Goal: Information Seeking & Learning: Learn about a topic

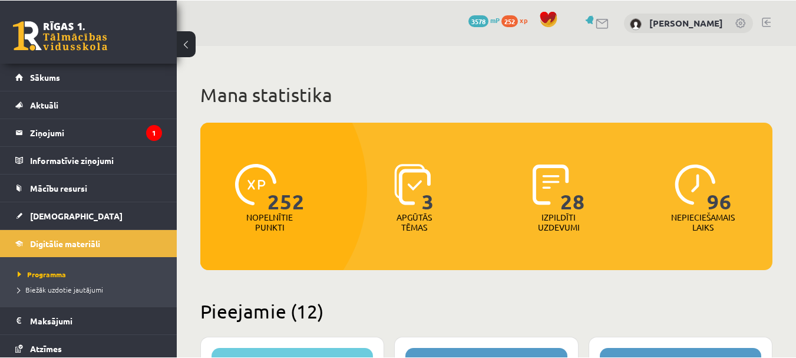
scroll to position [1415, 0]
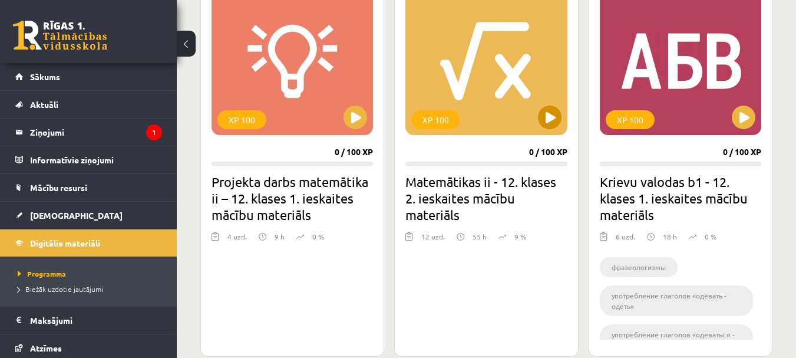
click at [462, 73] on div "XP 100" at bounding box center [487, 61] width 162 height 147
click at [521, 103] on div "XP 100" at bounding box center [487, 61] width 162 height 147
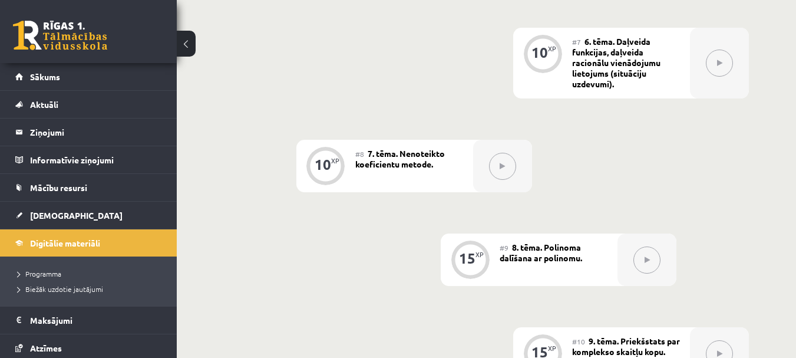
scroll to position [884, 0]
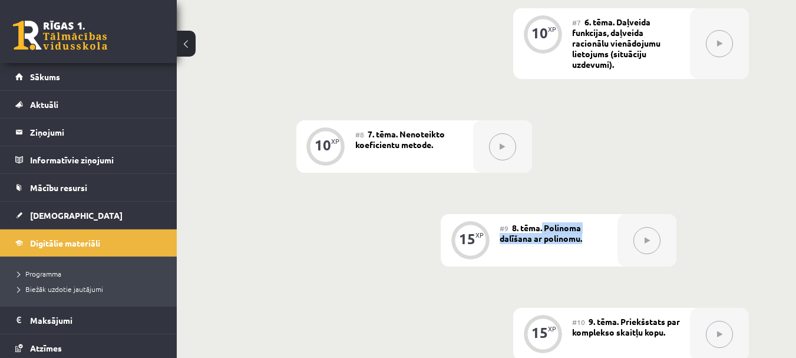
drag, startPoint x: 542, startPoint y: 225, endPoint x: 586, endPoint y: 235, distance: 44.8
click at [586, 235] on div "#9 8. tēma. Polinoma dalīšana ar polinomu." at bounding box center [559, 240] width 118 height 52
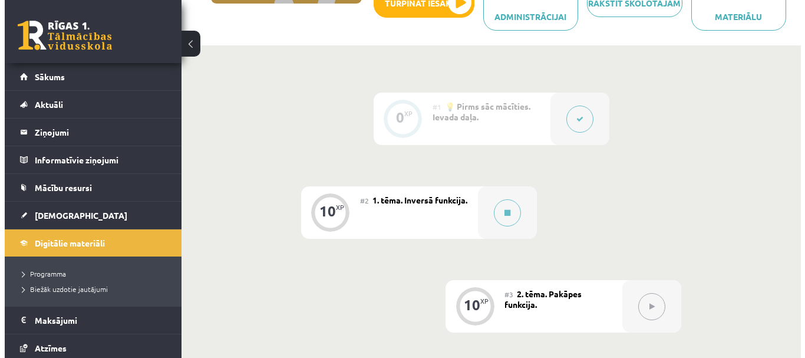
scroll to position [236, 0]
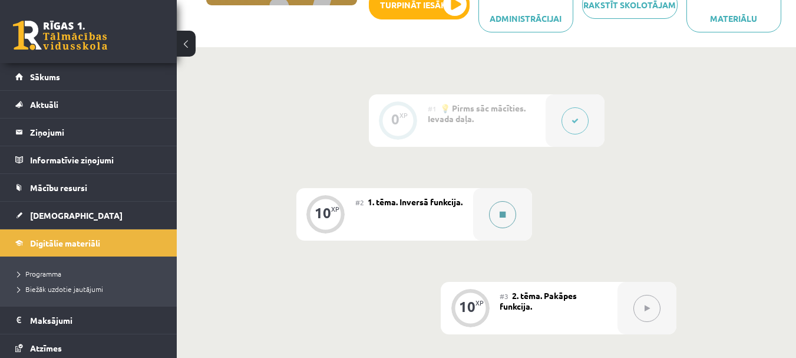
click at [524, 212] on div at bounding box center [502, 214] width 59 height 52
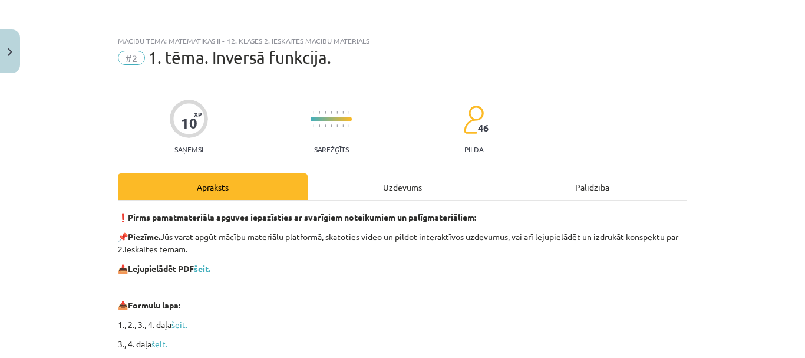
scroll to position [118, 0]
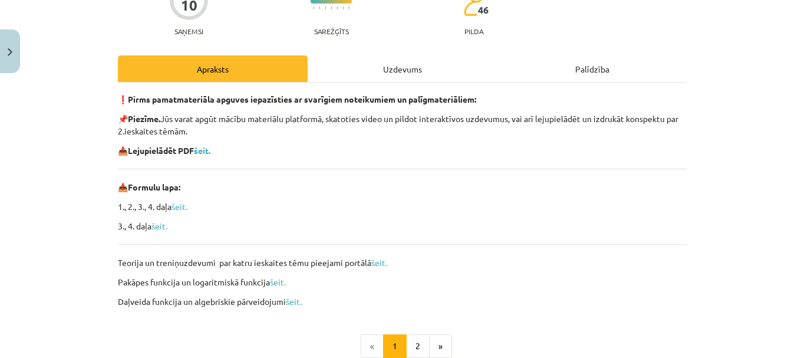
click at [426, 74] on div "Uzdevums" at bounding box center [403, 68] width 190 height 27
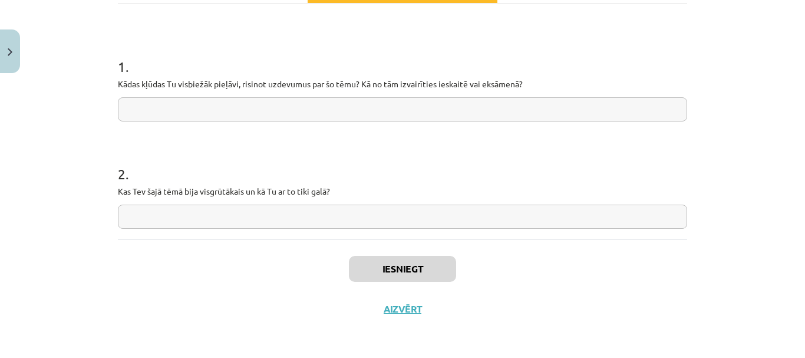
scroll to position [197, 0]
click at [398, 111] on input "text" at bounding box center [403, 109] width 570 height 24
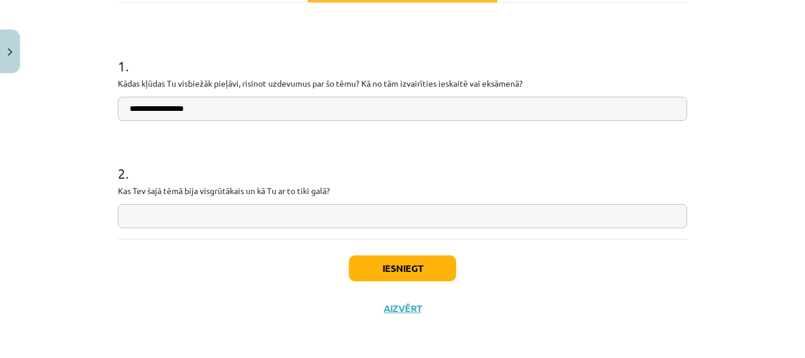
type input "**********"
click at [416, 269] on button "Iesniegt" at bounding box center [402, 268] width 107 height 26
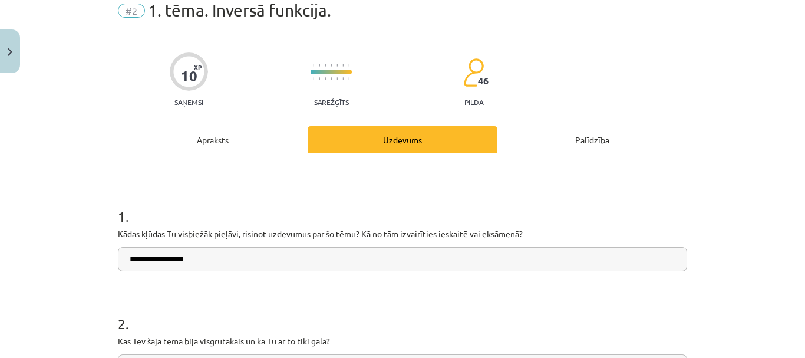
scroll to position [21, 0]
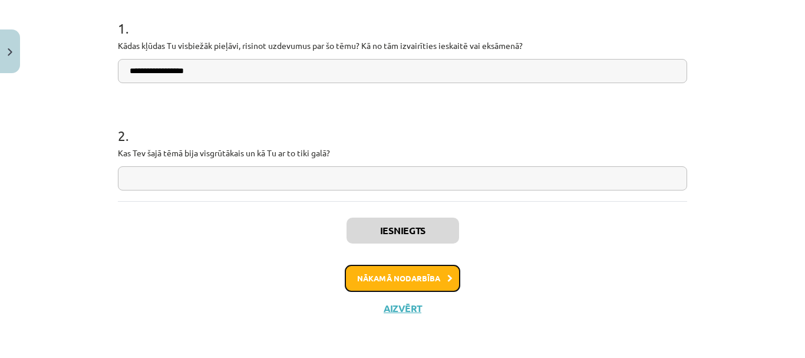
click at [410, 265] on button "Nākamā nodarbība" at bounding box center [403, 278] width 116 height 27
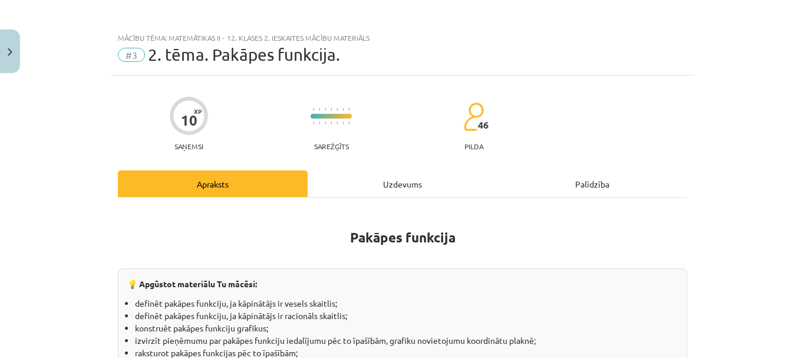
scroll to position [0, 0]
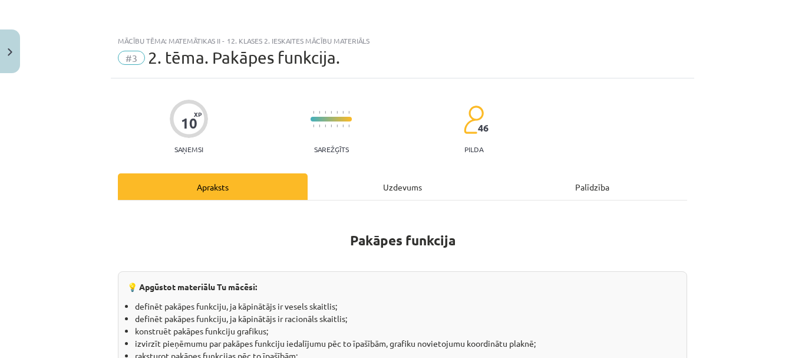
click at [389, 187] on div "Uzdevums" at bounding box center [403, 186] width 190 height 27
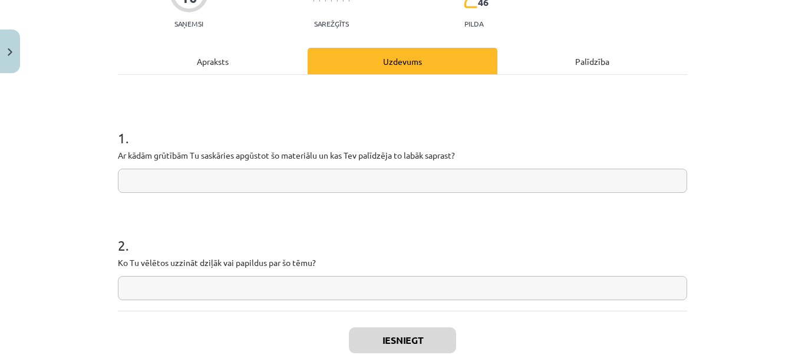
scroll to position [147, 0]
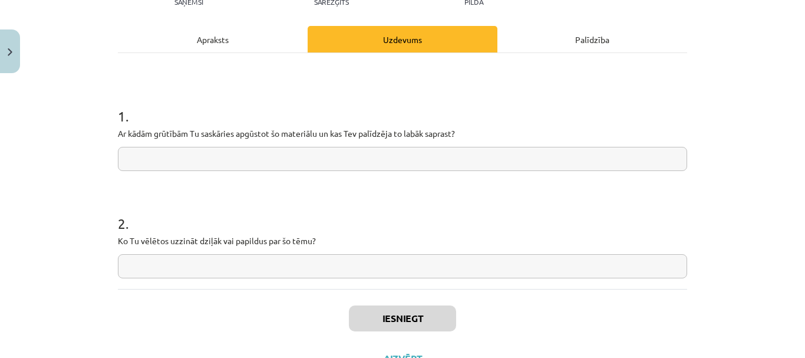
click at [328, 166] on input "text" at bounding box center [403, 159] width 570 height 24
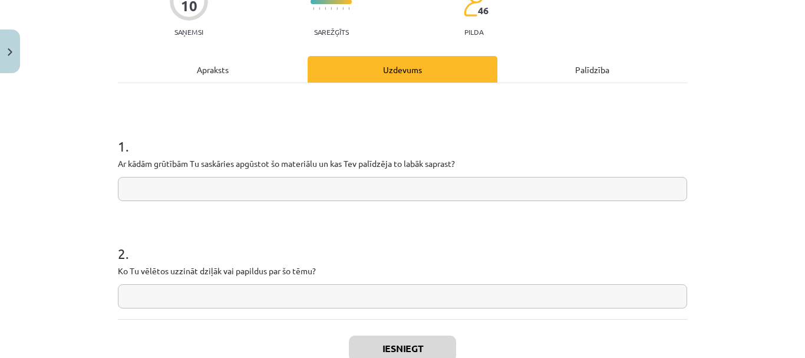
scroll to position [118, 0]
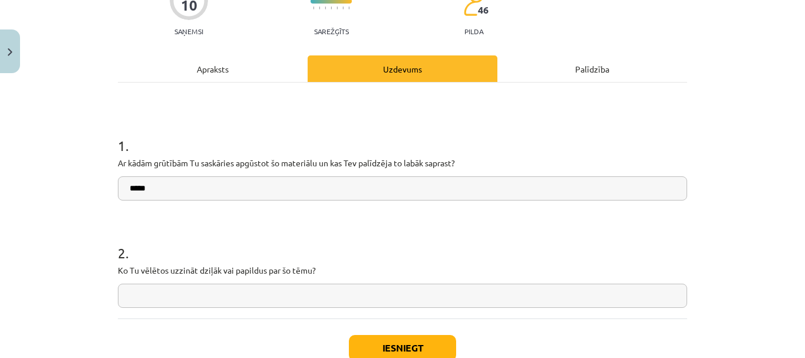
click at [355, 188] on input "*****" at bounding box center [403, 188] width 570 height 24
click at [141, 160] on p "Ar kādām grūtībām Tu saskāries apgūstot šo materiālu un kas Tev palīdzēja to la…" at bounding box center [403, 163] width 570 height 12
click at [170, 189] on input "**********" at bounding box center [403, 188] width 570 height 24
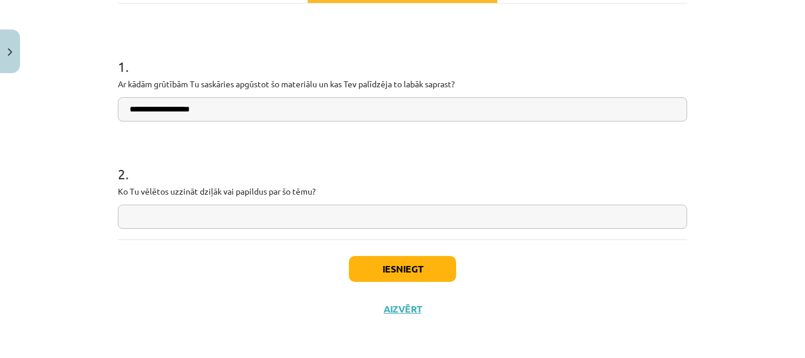
scroll to position [197, 0]
type input "**********"
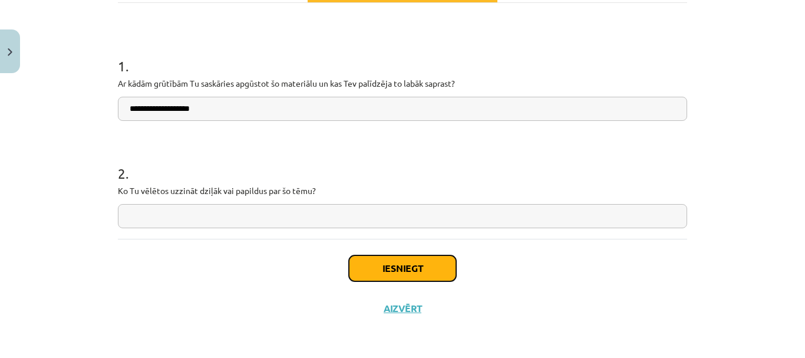
click at [362, 268] on button "Iesniegt" at bounding box center [402, 268] width 107 height 26
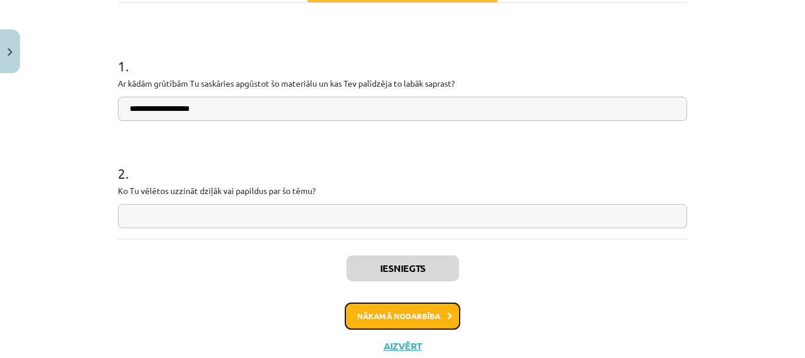
click at [424, 304] on button "Nākamā nodarbība" at bounding box center [403, 315] width 116 height 27
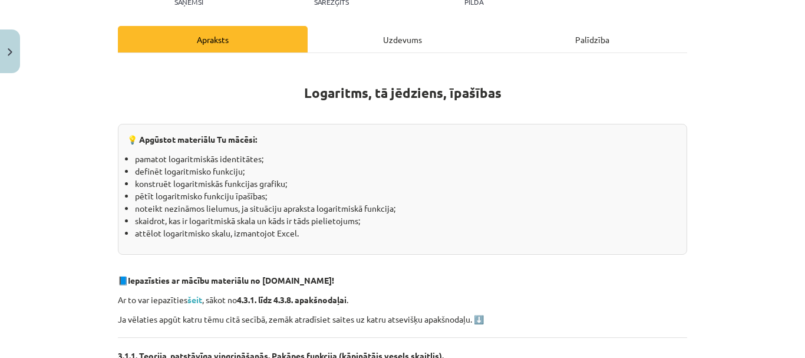
scroll to position [0, 0]
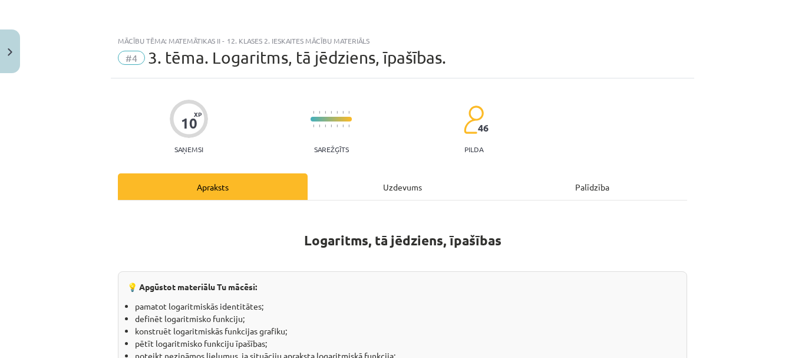
click at [382, 191] on div "Uzdevums" at bounding box center [403, 186] width 190 height 27
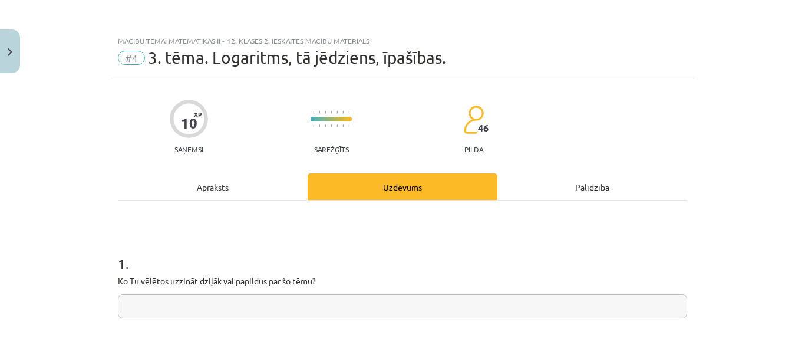
click at [218, 181] on div "Apraksts" at bounding box center [213, 186] width 190 height 27
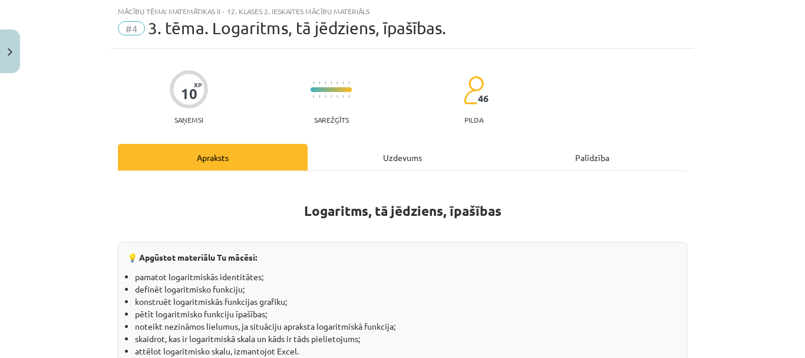
scroll to position [147, 0]
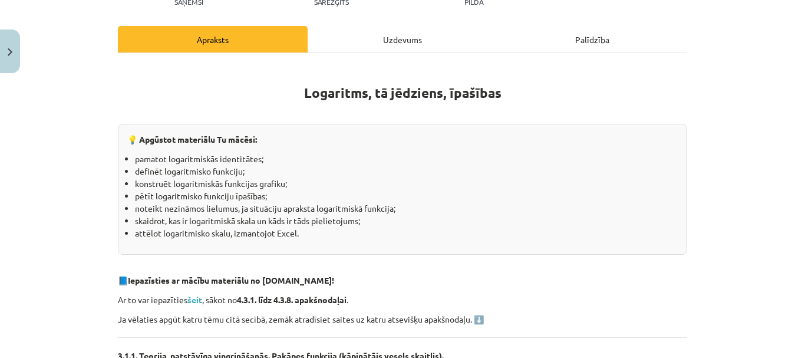
click at [355, 26] on div "Uzdevums" at bounding box center [403, 39] width 190 height 27
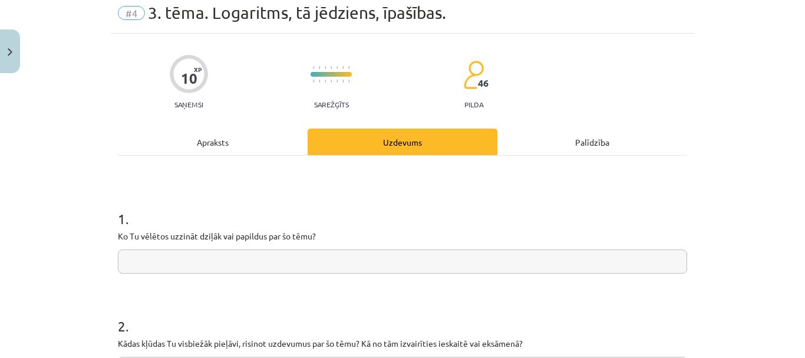
scroll to position [88, 0]
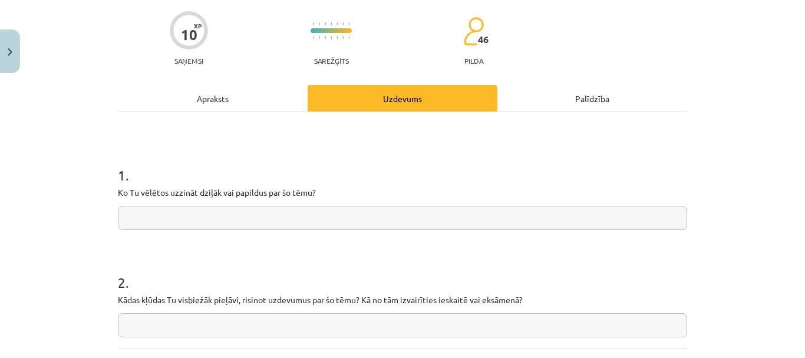
click at [348, 317] on input "text" at bounding box center [403, 325] width 570 height 24
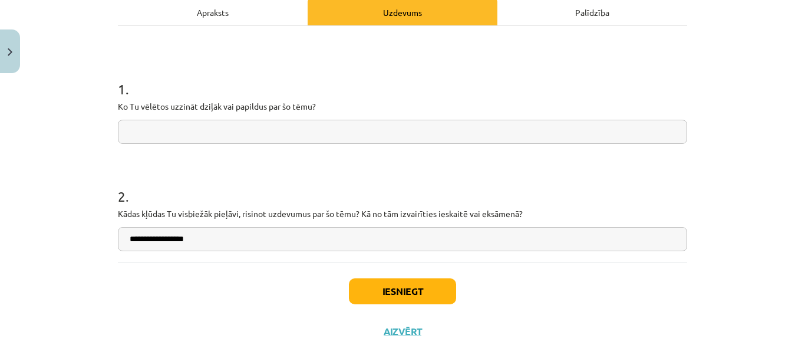
scroll to position [197, 0]
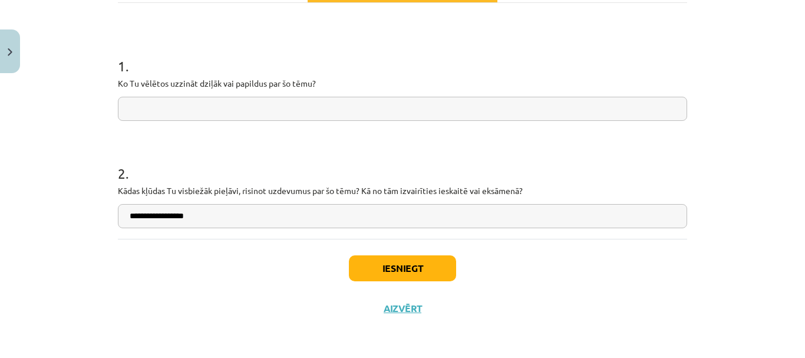
drag, startPoint x: 175, startPoint y: 220, endPoint x: 103, endPoint y: 209, distance: 72.8
click at [103, 209] on div "**********" at bounding box center [402, 179] width 805 height 358
type input "**********"
click at [235, 233] on div "**********" at bounding box center [403, 121] width 570 height 236
drag, startPoint x: 365, startPoint y: 255, endPoint x: 362, endPoint y: 265, distance: 10.4
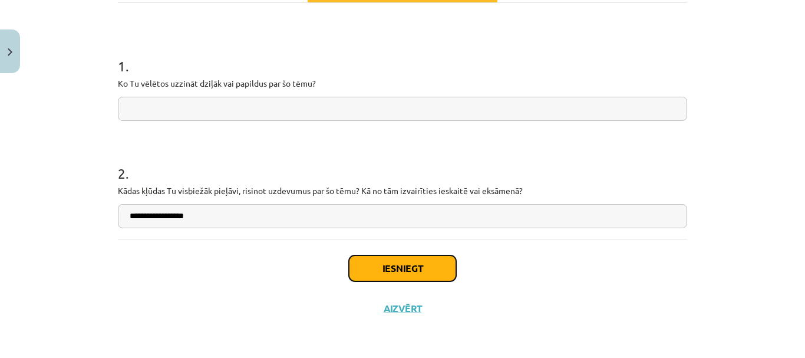
click at [362, 265] on button "Iesniegt" at bounding box center [402, 268] width 107 height 26
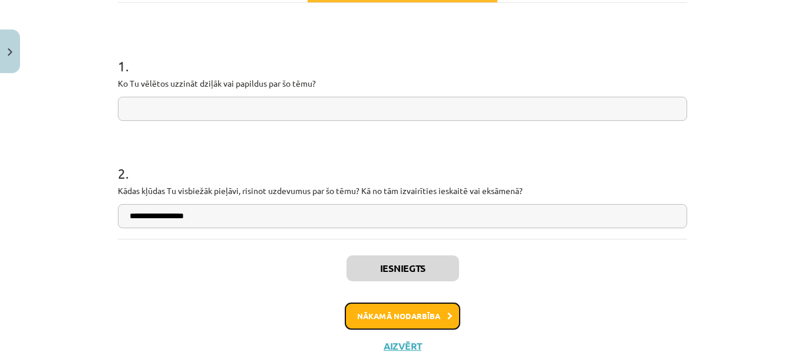
click at [353, 312] on button "Nākamā nodarbība" at bounding box center [403, 315] width 116 height 27
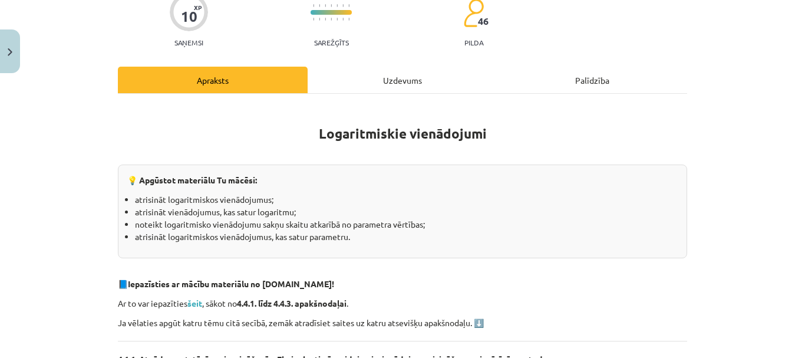
scroll to position [0, 0]
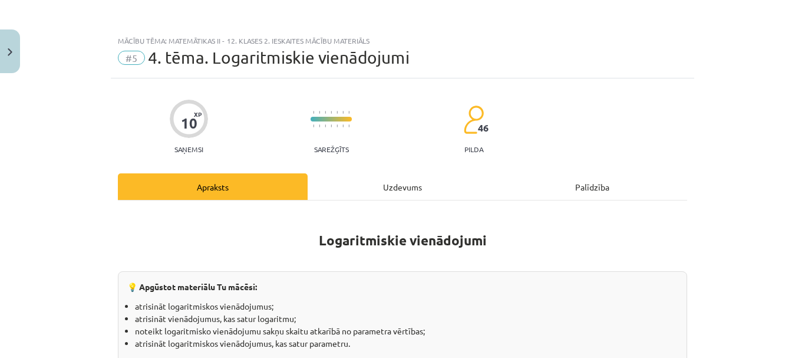
click at [380, 176] on div "Uzdevums" at bounding box center [403, 186] width 190 height 27
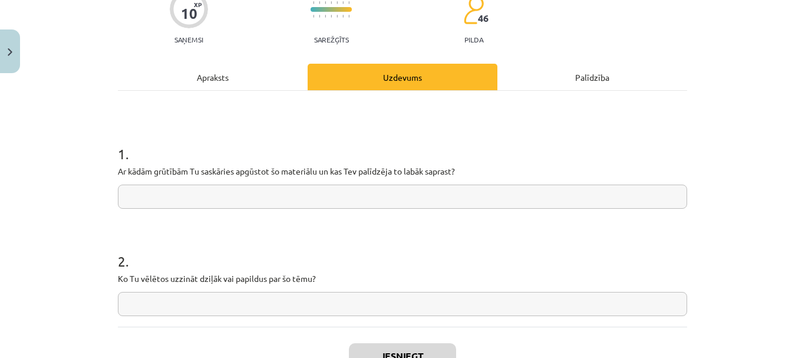
scroll to position [80, 0]
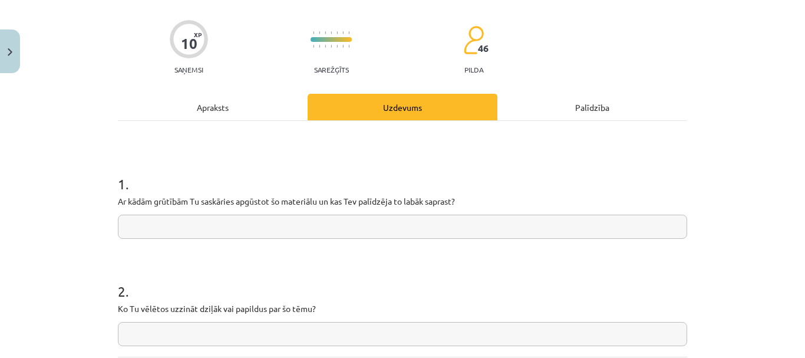
click at [193, 222] on input "text" at bounding box center [403, 227] width 570 height 24
paste input "**********"
type input "**********"
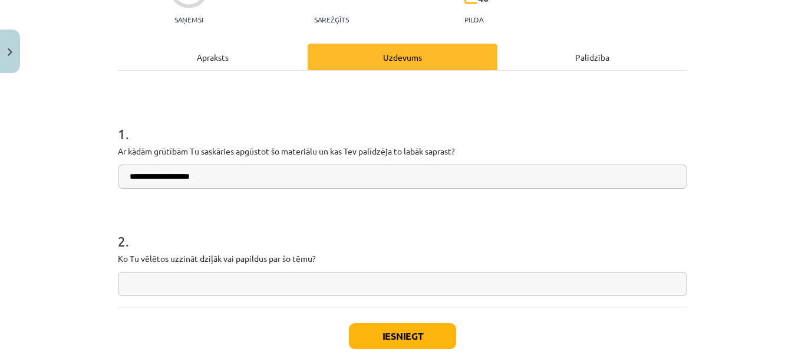
scroll to position [197, 0]
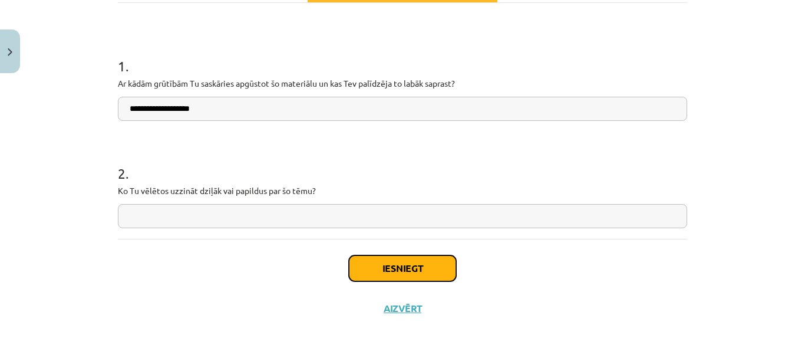
click at [373, 272] on button "Iesniegt" at bounding box center [402, 268] width 107 height 26
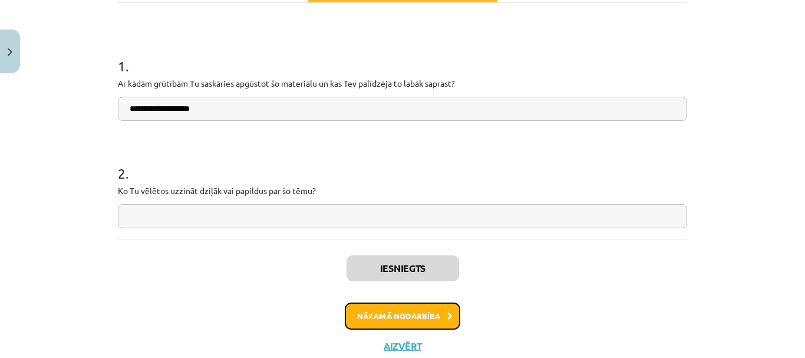
click at [439, 319] on button "Nākamā nodarbība" at bounding box center [403, 315] width 116 height 27
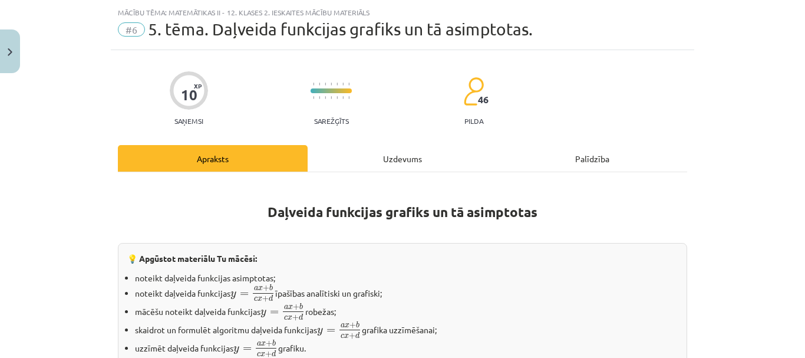
scroll to position [0, 0]
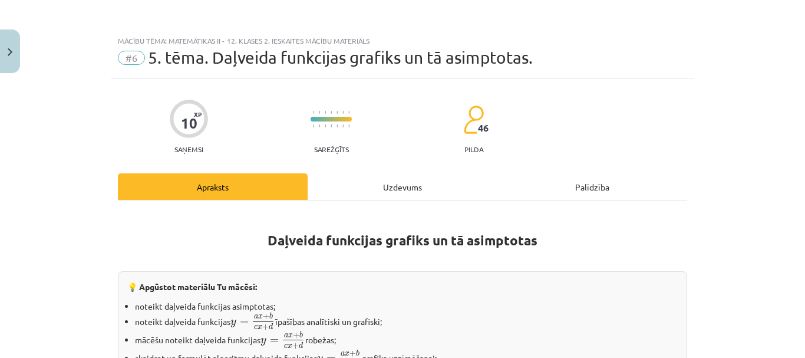
drag, startPoint x: 198, startPoint y: 251, endPoint x: 241, endPoint y: 58, distance: 197.5
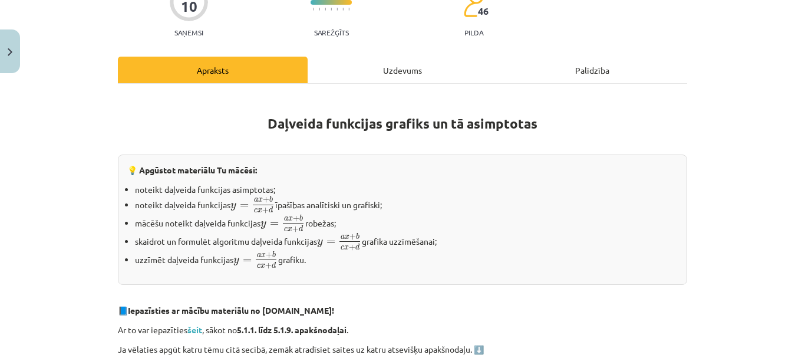
scroll to position [177, 0]
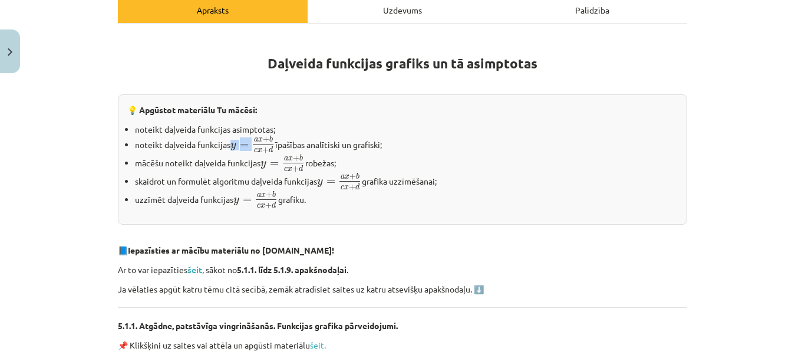
drag, startPoint x: 227, startPoint y: 140, endPoint x: 272, endPoint y: 145, distance: 45.1
click at [272, 145] on li "noteikt daļveida funkcijas y = a x + b c x + d y = a x + b c x + d īpašības ana…" at bounding box center [406, 145] width 543 height 18
click at [281, 151] on li "noteikt daļveida funkcijas y = a x + b c x + d y = a x + b c x + d īpašības ana…" at bounding box center [406, 145] width 543 height 18
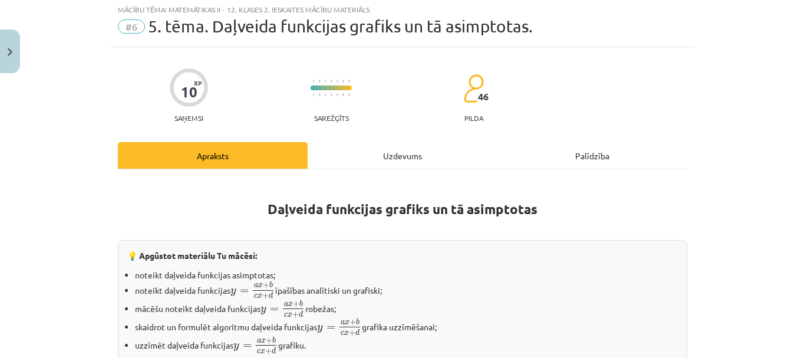
scroll to position [0, 0]
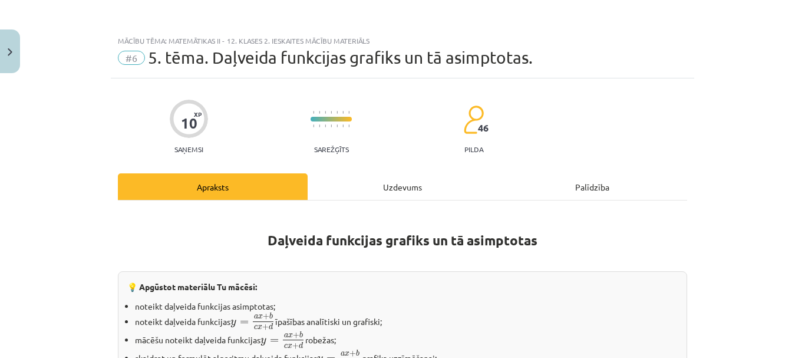
click at [381, 179] on div "Uzdevums" at bounding box center [403, 186] width 190 height 27
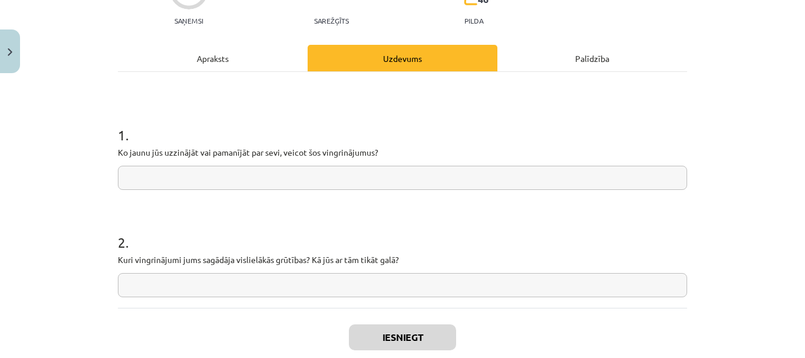
scroll to position [147, 0]
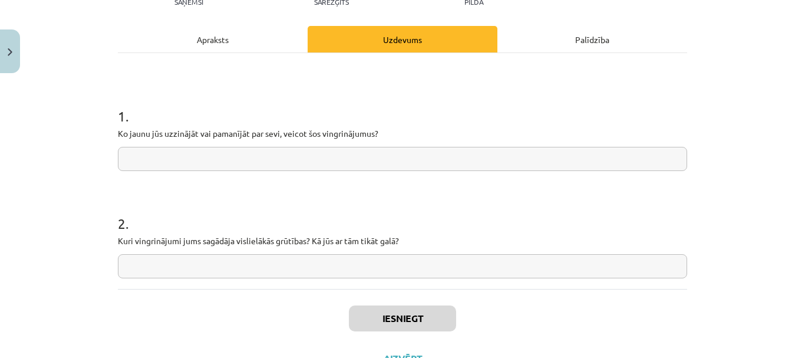
click at [177, 271] on input "text" at bounding box center [403, 266] width 570 height 24
paste input "**********"
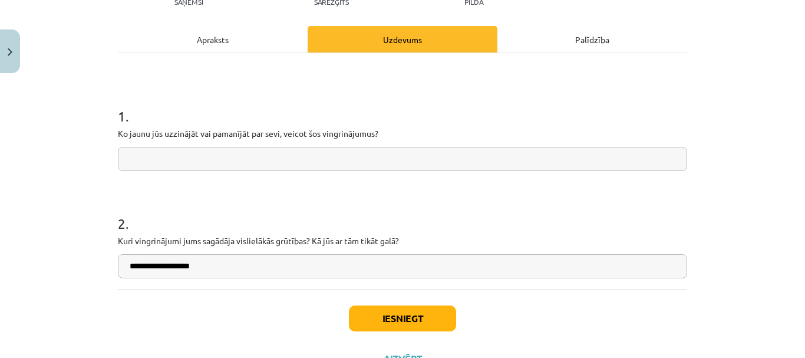
type input "**********"
click at [384, 321] on button "Iesniegt" at bounding box center [402, 318] width 107 height 26
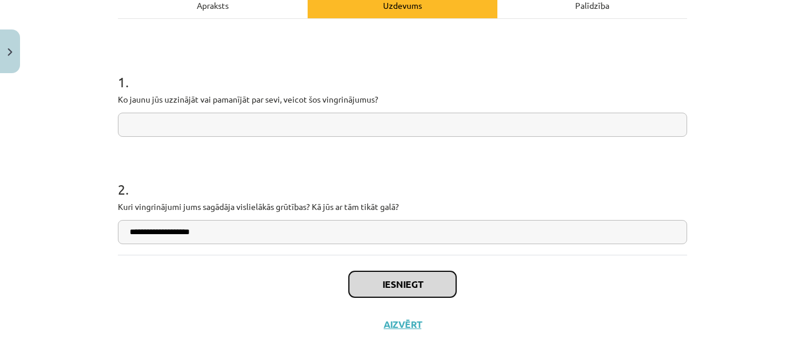
scroll to position [197, 0]
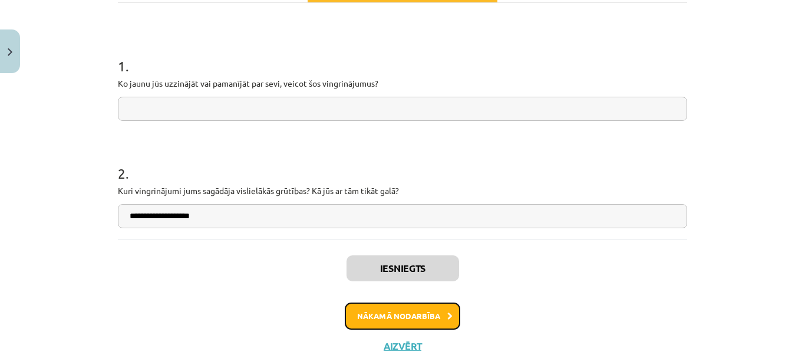
click at [374, 317] on button "Nākamā nodarbība" at bounding box center [403, 315] width 116 height 27
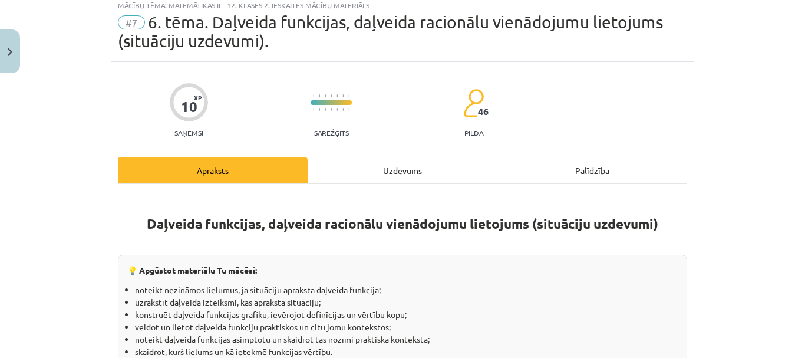
scroll to position [29, 0]
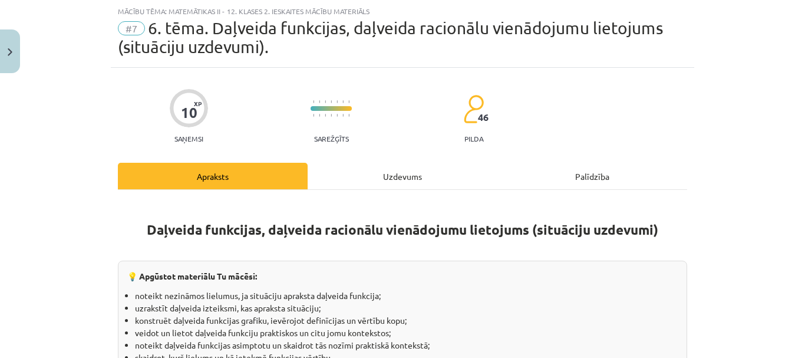
click at [395, 167] on div "Uzdevums" at bounding box center [403, 176] width 190 height 27
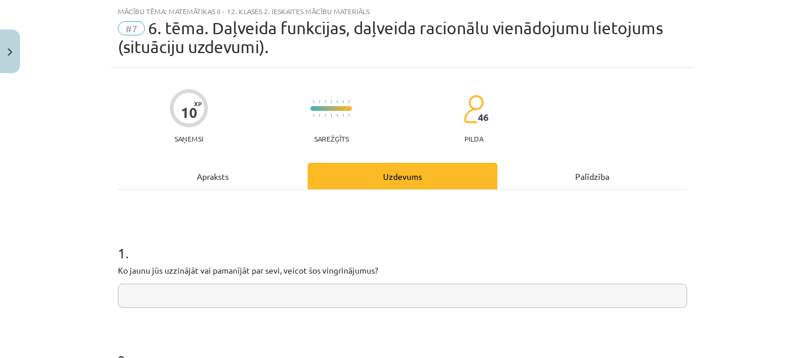
click at [227, 185] on div "Apraksts" at bounding box center [213, 176] width 190 height 27
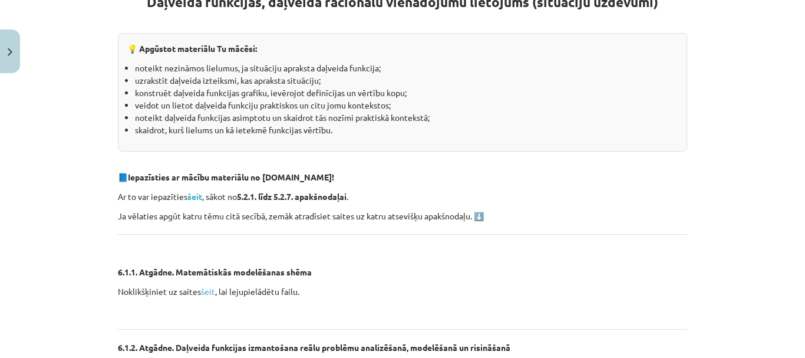
scroll to position [224, 0]
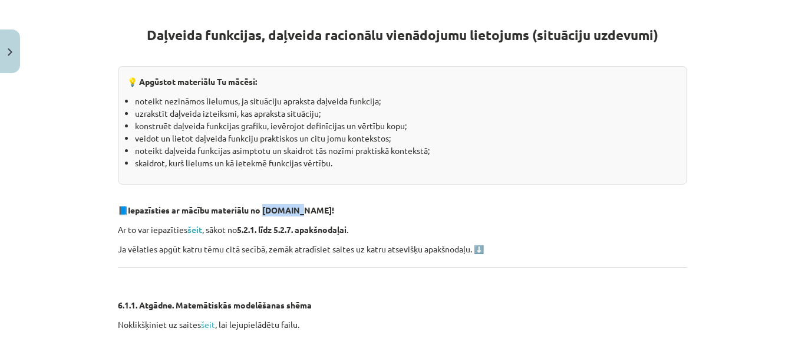
drag, startPoint x: 262, startPoint y: 208, endPoint x: 291, endPoint y: 214, distance: 30.2
click at [291, 214] on p "📘 Iepazīsties ar mācību materiālu no Skolo.lv!" at bounding box center [403, 210] width 570 height 12
click at [291, 206] on strong "Iepazīsties ar mācību materiālu no Skolo.lv!" at bounding box center [231, 210] width 206 height 11
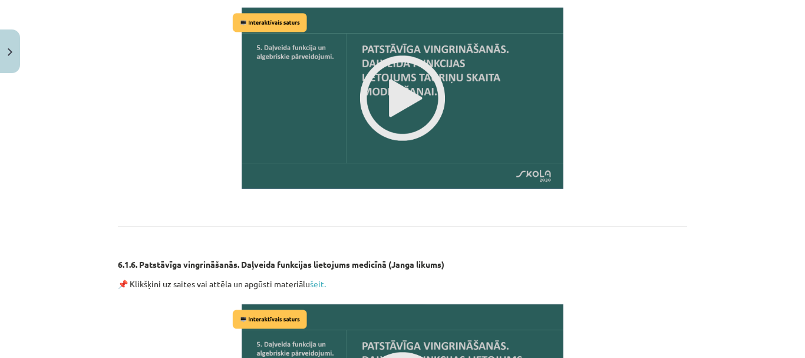
scroll to position [1757, 0]
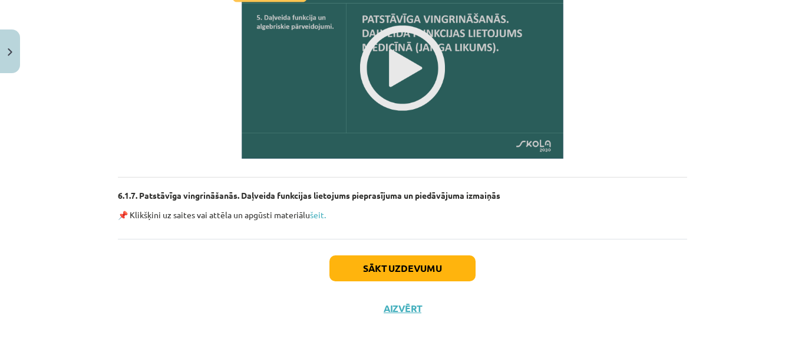
drag, startPoint x: 312, startPoint y: 81, endPoint x: 324, endPoint y: 248, distance: 166.7
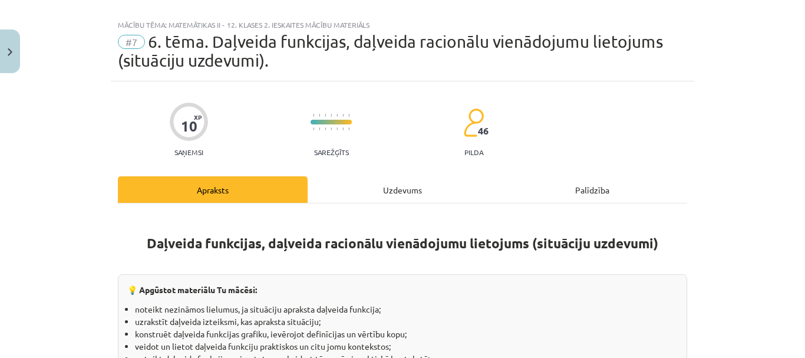
scroll to position [0, 0]
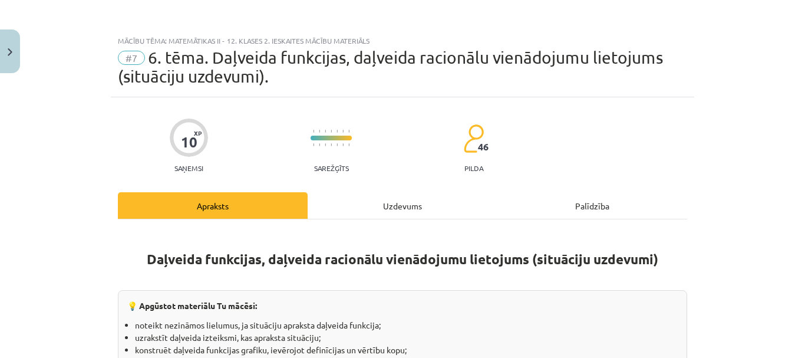
click at [358, 215] on div "Uzdevums" at bounding box center [403, 205] width 190 height 27
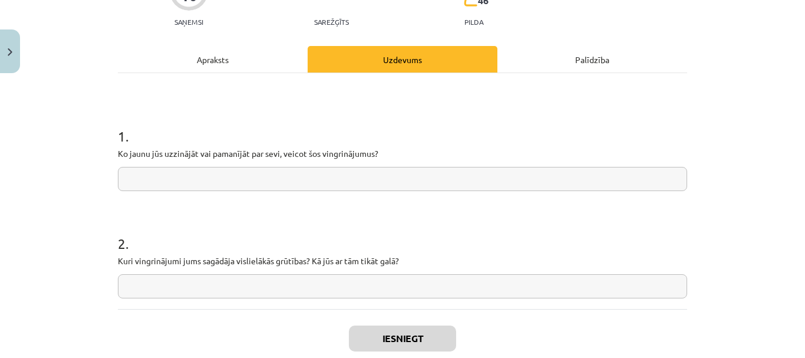
scroll to position [147, 0]
click at [293, 280] on input "text" at bounding box center [403, 285] width 570 height 24
paste input "**********"
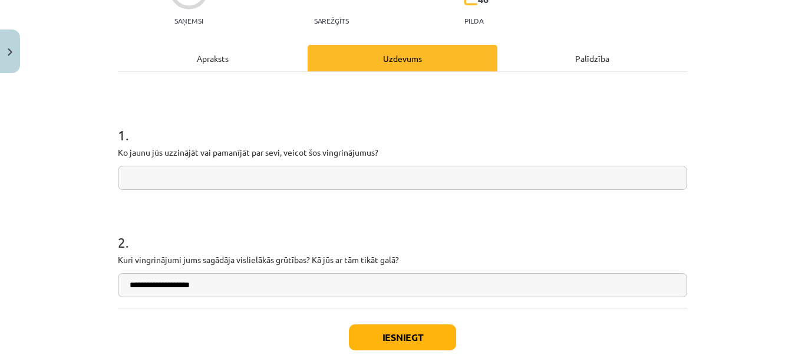
type input "**********"
click at [383, 330] on button "Iesniegt" at bounding box center [402, 337] width 107 height 26
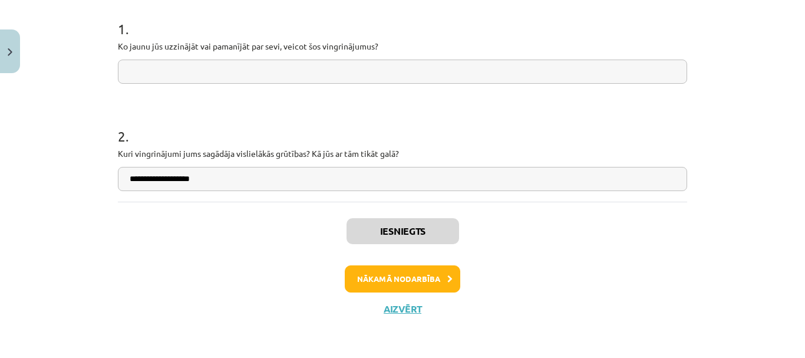
scroll to position [254, 0]
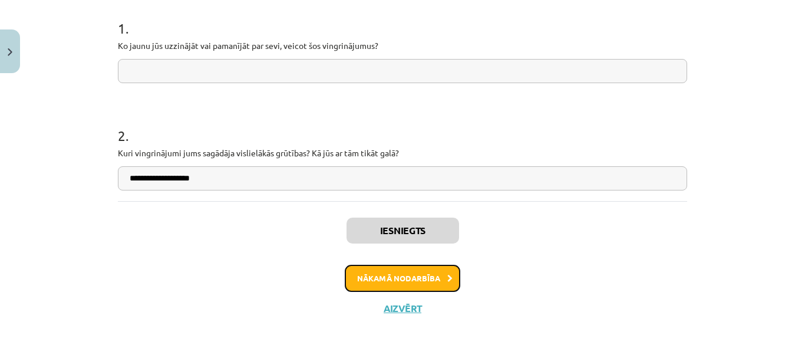
click at [447, 277] on icon at bounding box center [449, 279] width 5 height 8
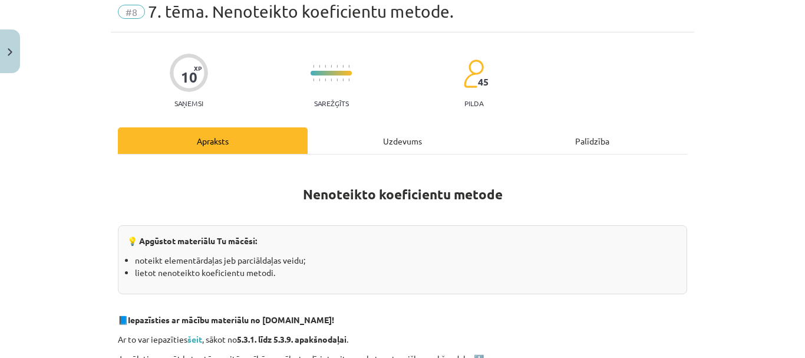
scroll to position [0, 0]
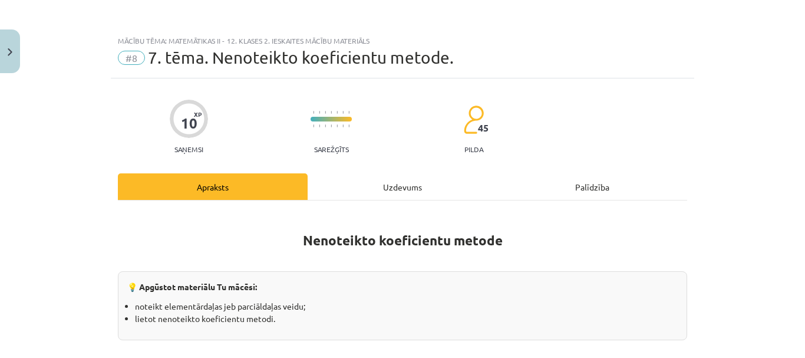
click at [415, 195] on div "Uzdevums" at bounding box center [403, 186] width 190 height 27
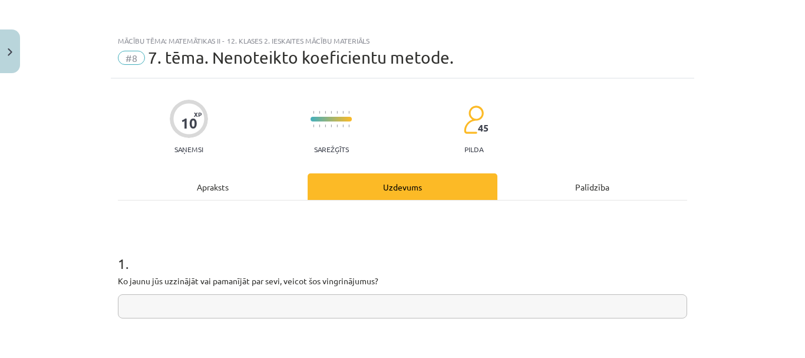
scroll to position [29, 0]
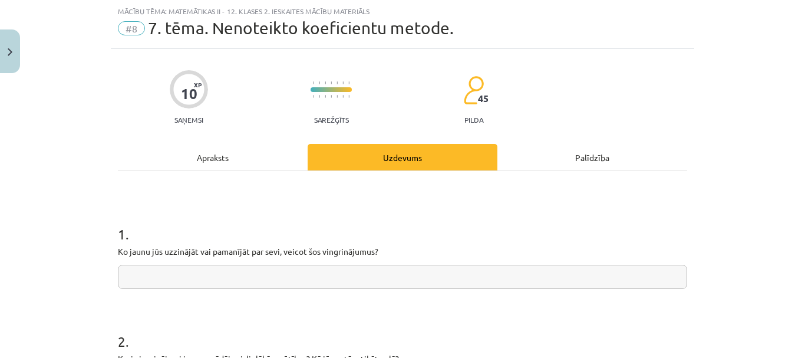
click at [223, 158] on div "Apraksts" at bounding box center [213, 157] width 190 height 27
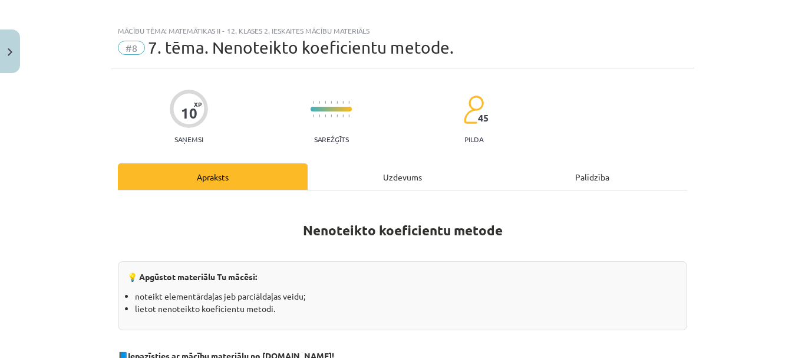
scroll to position [0, 0]
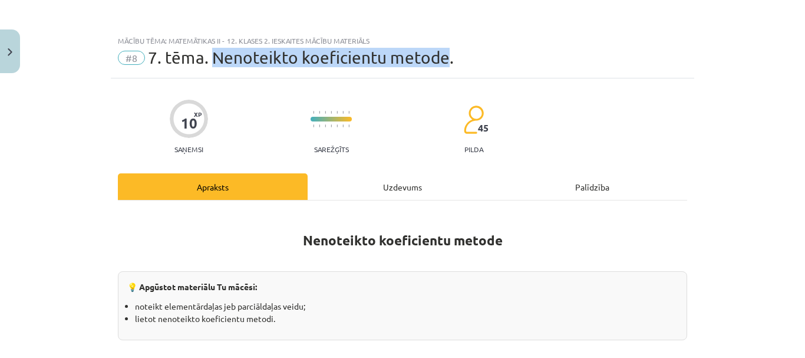
drag, startPoint x: 208, startPoint y: 62, endPoint x: 439, endPoint y: 60, distance: 231.7
click at [439, 60] on span "7. tēma. Nenoteikto koeficientu metode." at bounding box center [301, 57] width 306 height 19
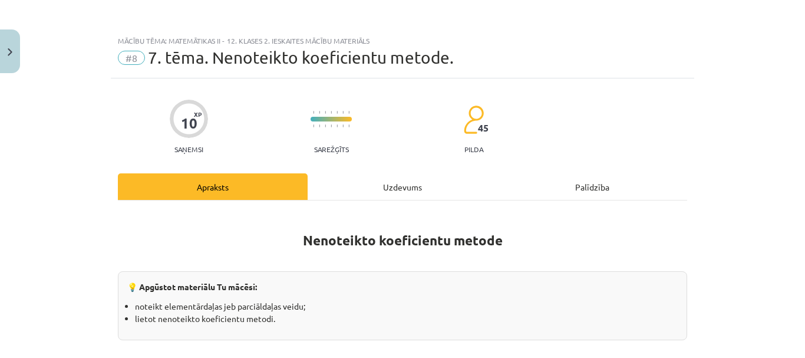
click at [335, 189] on div "Uzdevums" at bounding box center [403, 186] width 190 height 27
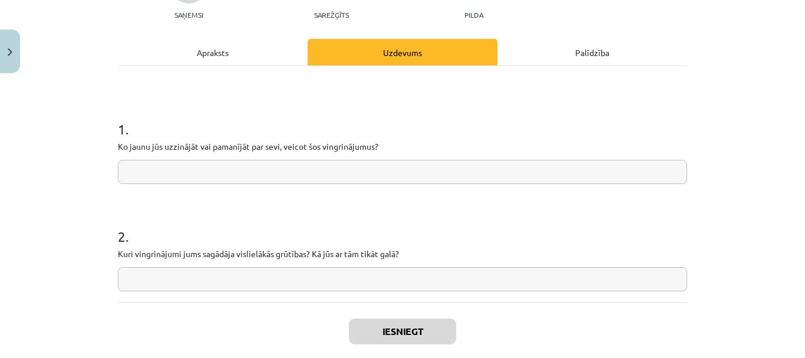
scroll to position [197, 0]
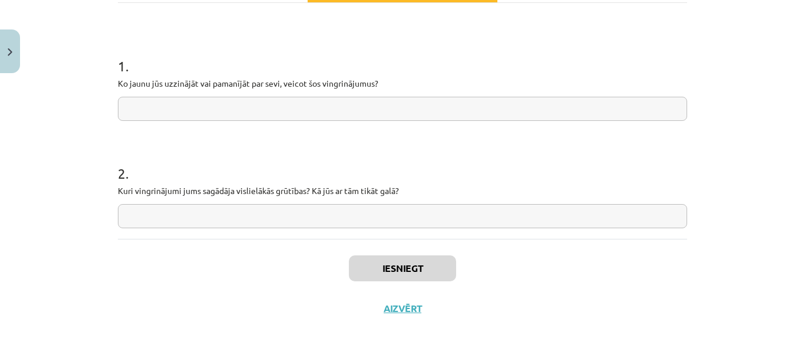
click at [237, 222] on input "text" at bounding box center [403, 216] width 570 height 24
paste input "**********"
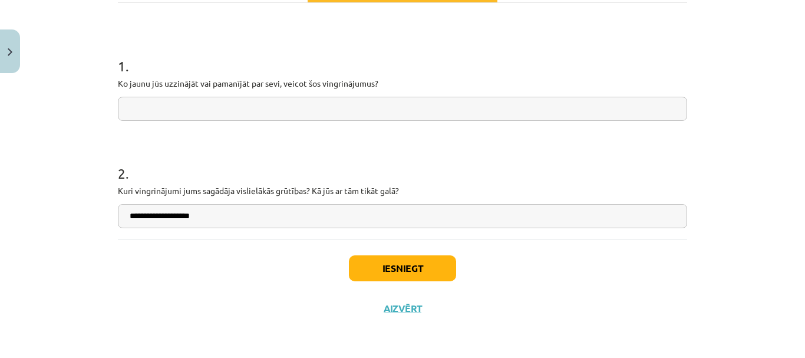
type input "**********"
click at [398, 282] on div "Iesniegt Aizvērt" at bounding box center [403, 280] width 570 height 83
click at [406, 268] on button "Iesniegt" at bounding box center [402, 268] width 107 height 26
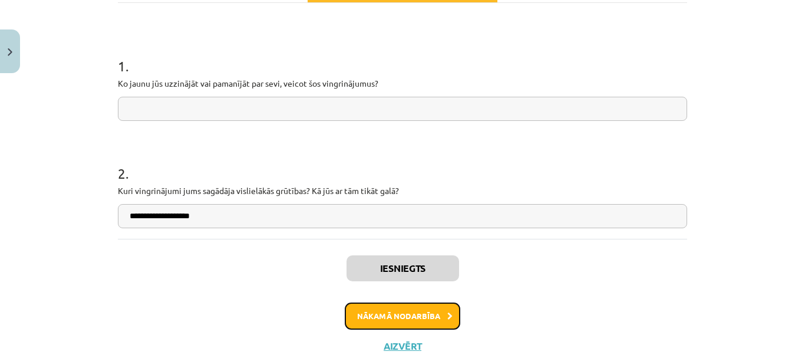
click at [440, 313] on button "Nākamā nodarbība" at bounding box center [403, 315] width 116 height 27
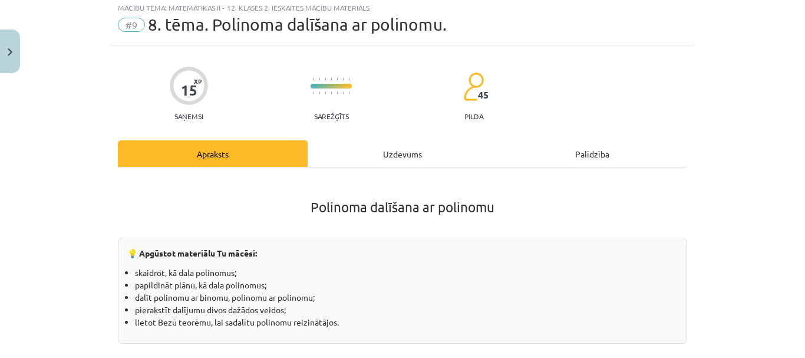
scroll to position [29, 0]
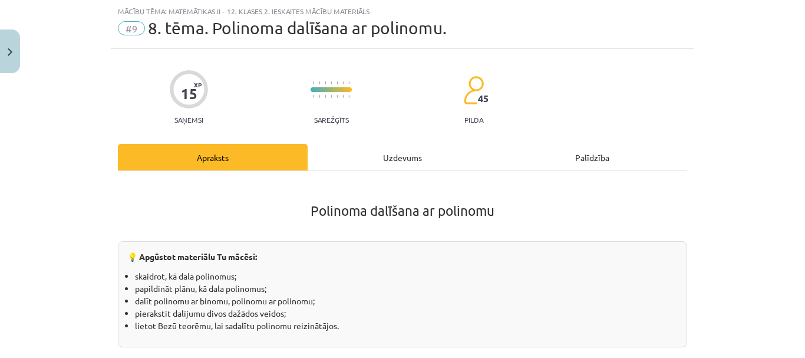
click at [377, 162] on div "Uzdevums" at bounding box center [403, 157] width 190 height 27
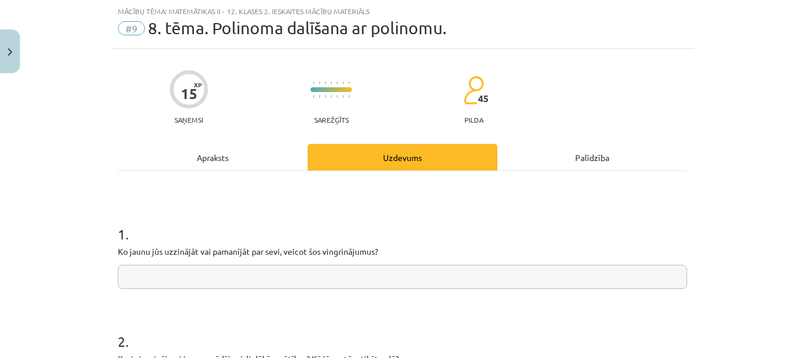
scroll to position [88, 0]
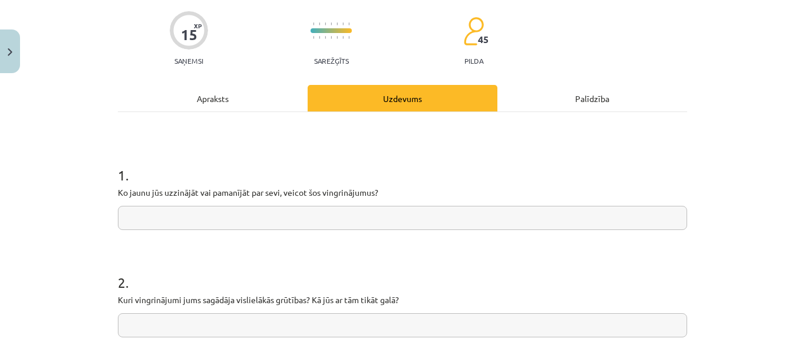
click at [365, 318] on input "text" at bounding box center [403, 325] width 570 height 24
paste input "**********"
type input "**********"
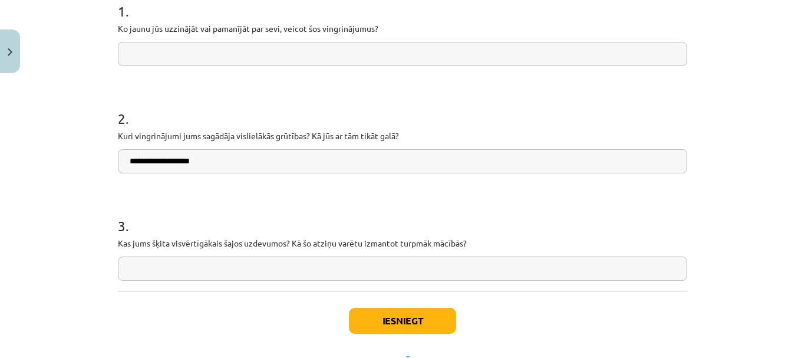
scroll to position [305, 0]
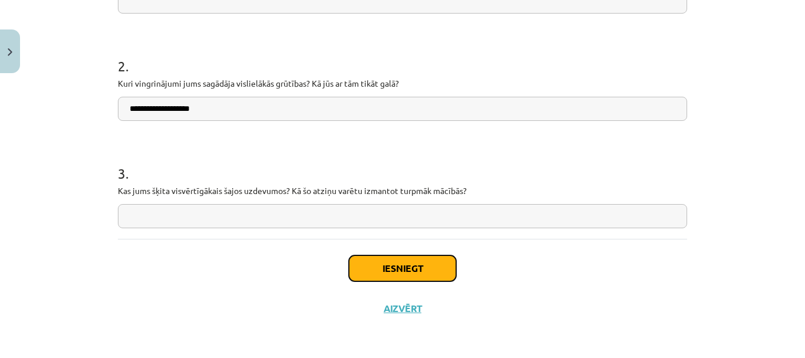
click at [394, 268] on button "Iesniegt" at bounding box center [402, 268] width 107 height 26
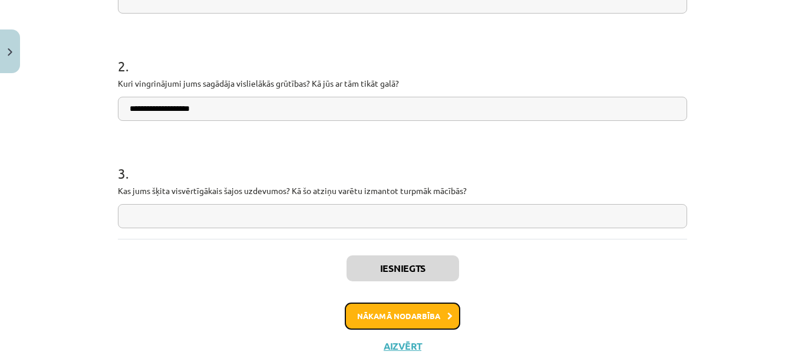
click at [426, 312] on button "Nākamā nodarbība" at bounding box center [403, 315] width 116 height 27
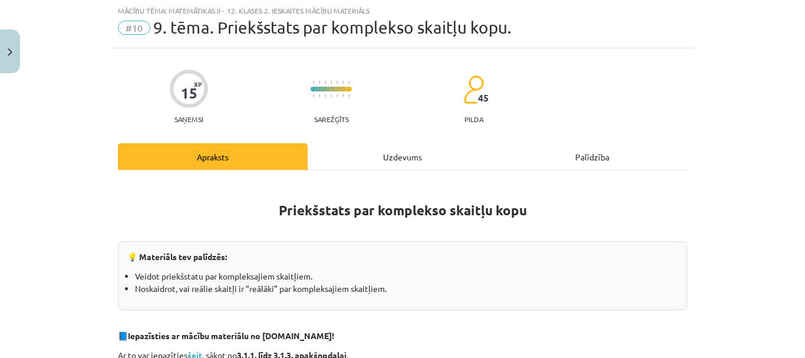
scroll to position [29, 0]
click at [363, 157] on div "Uzdevums" at bounding box center [403, 157] width 190 height 27
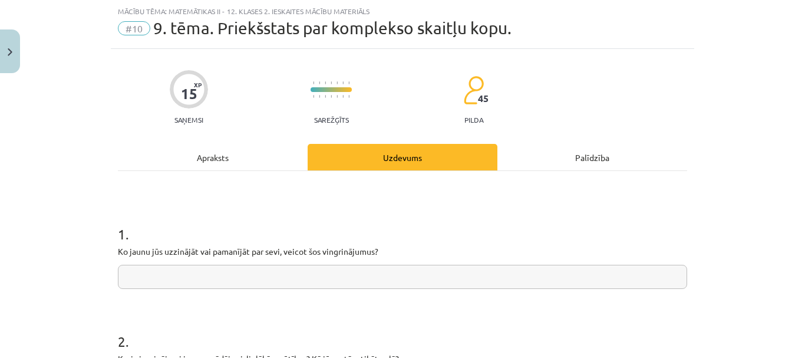
drag, startPoint x: 258, startPoint y: 143, endPoint x: 258, endPoint y: 152, distance: 8.8
click at [258, 152] on div "15 XP Saņemsi Sarežģīts 45 pilda Apraksts Uzdevums Palīdzība 1 . Ko jaunu jūs u…" at bounding box center [403, 332] width 584 height 567
click at [258, 154] on div "Apraksts" at bounding box center [213, 157] width 190 height 27
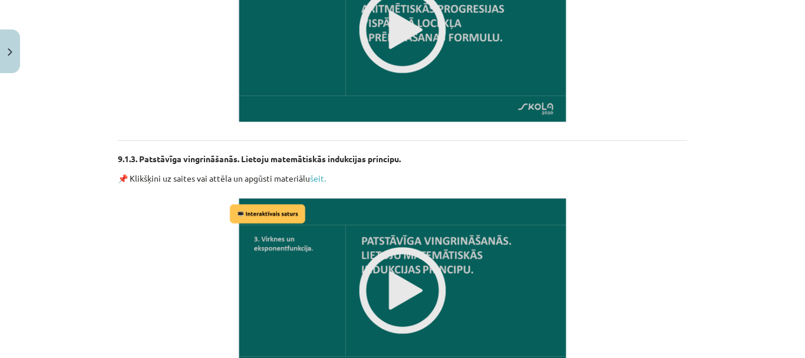
scroll to position [1039, 0]
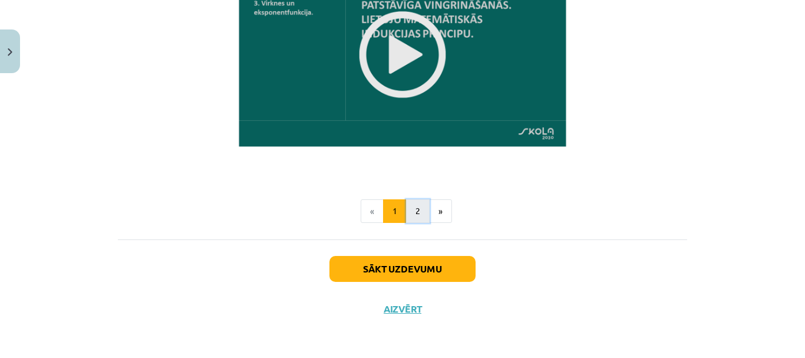
click at [413, 210] on button "2" at bounding box center [418, 211] width 24 height 24
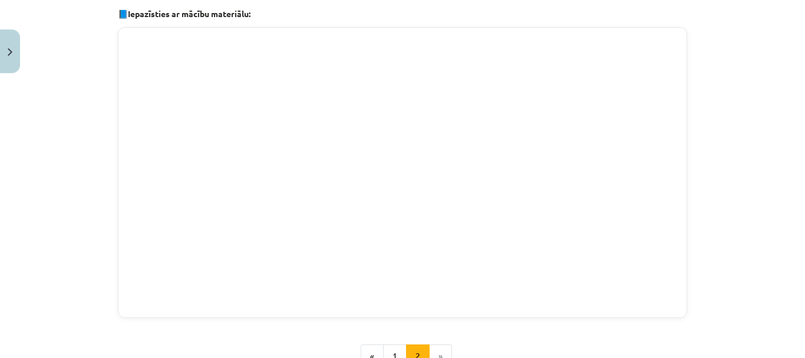
scroll to position [236, 0]
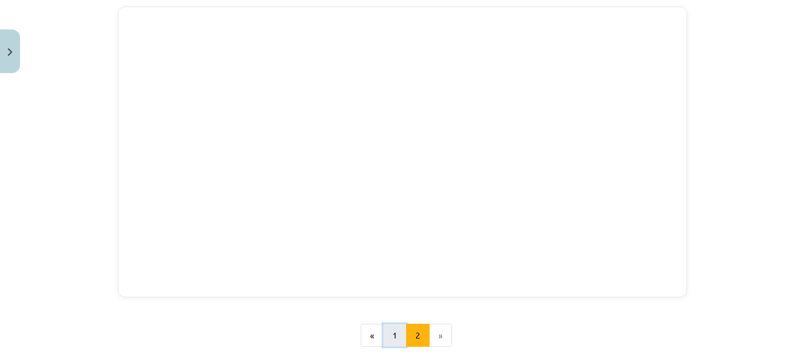
click at [383, 341] on button "1" at bounding box center [395, 336] width 24 height 24
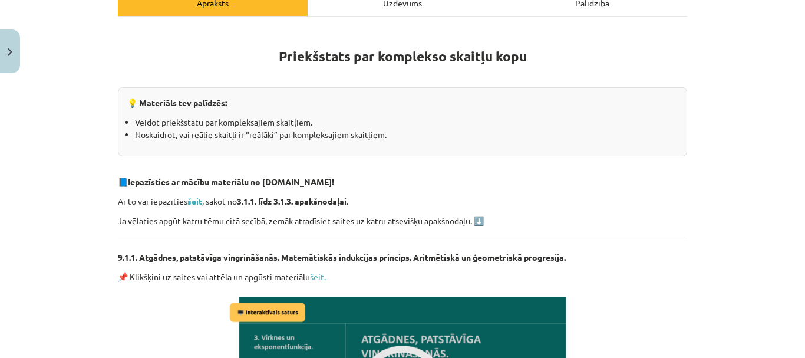
scroll to position [164, 0]
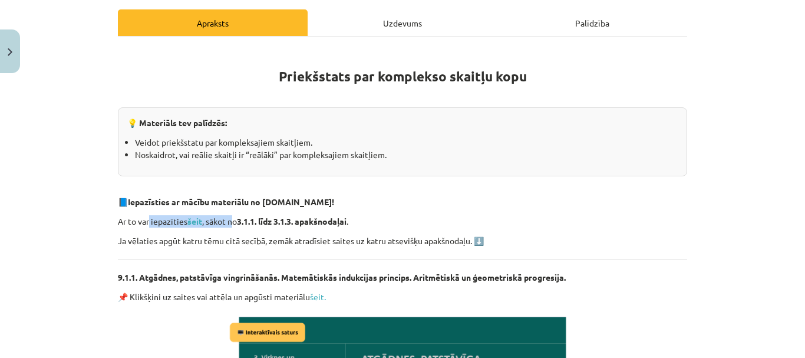
drag, startPoint x: 146, startPoint y: 210, endPoint x: 231, endPoint y: 218, distance: 84.7
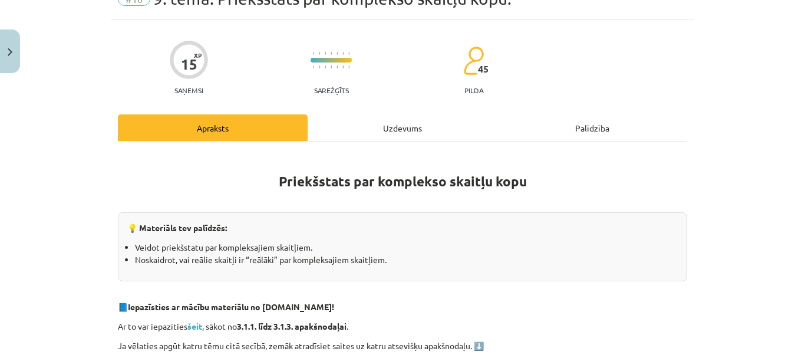
scroll to position [0, 0]
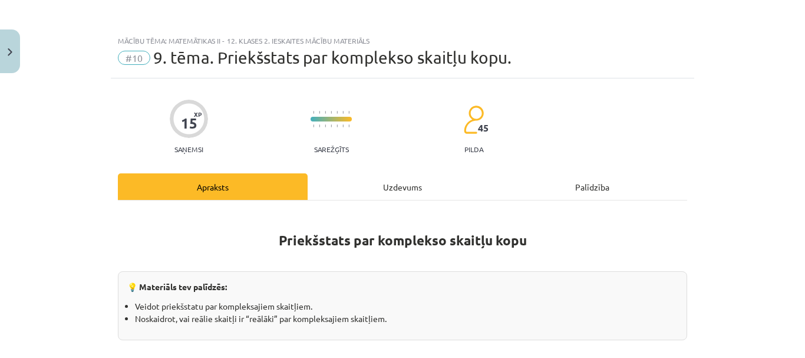
click at [432, 183] on div "Uzdevums" at bounding box center [403, 186] width 190 height 27
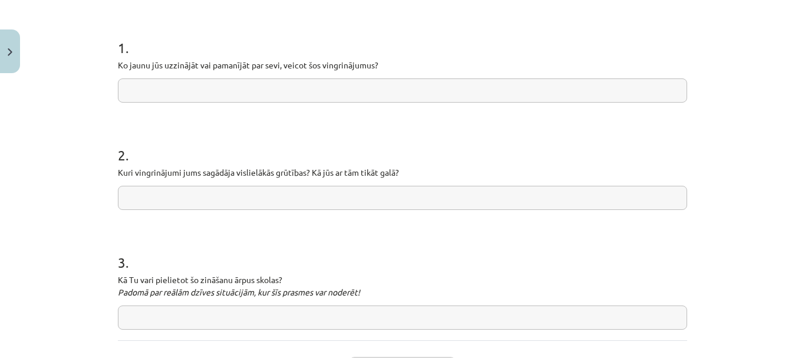
scroll to position [265, 0]
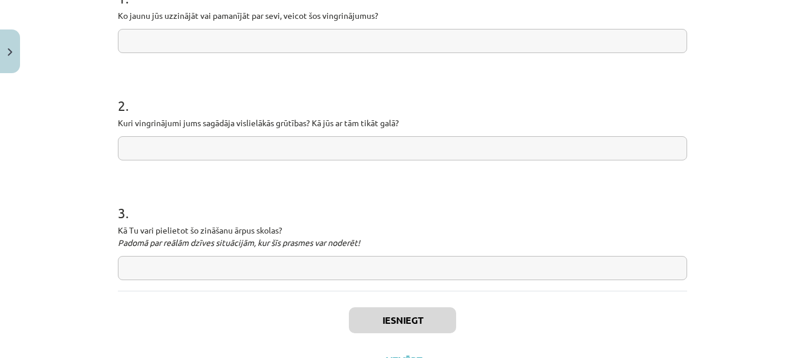
click at [238, 268] on input "text" at bounding box center [403, 268] width 570 height 24
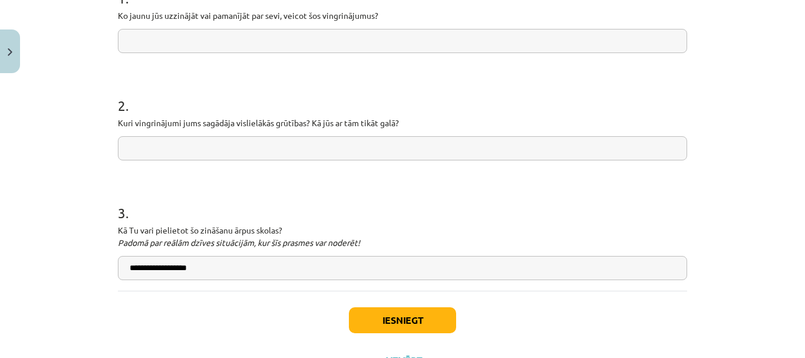
type input "**********"
click at [377, 317] on button "Iesniegt" at bounding box center [402, 320] width 107 height 26
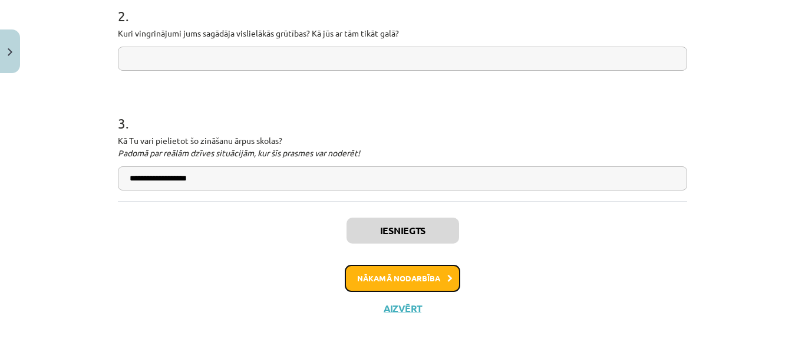
click at [384, 276] on button "Nākamā nodarbība" at bounding box center [403, 278] width 116 height 27
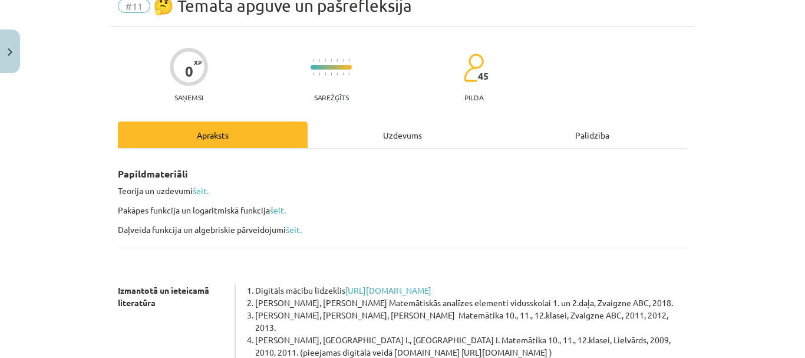
scroll to position [29, 0]
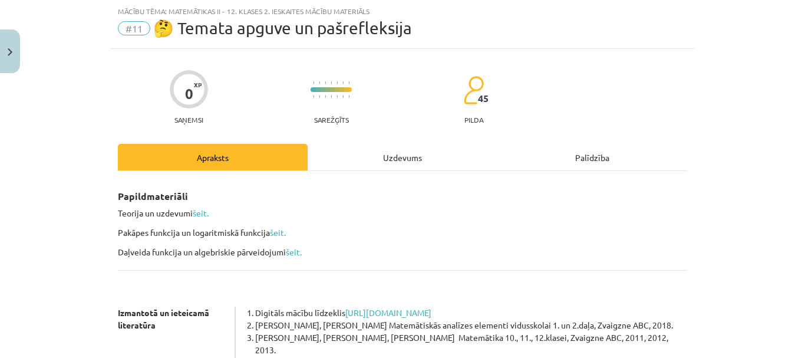
click at [374, 136] on div "0 XP Saņemsi Sarežģīts 45 pilda Apraksts Uzdevums Palīdzība Papildmateriāli Teo…" at bounding box center [403, 342] width 584 height 587
click at [373, 153] on div "Uzdevums" at bounding box center [403, 157] width 190 height 27
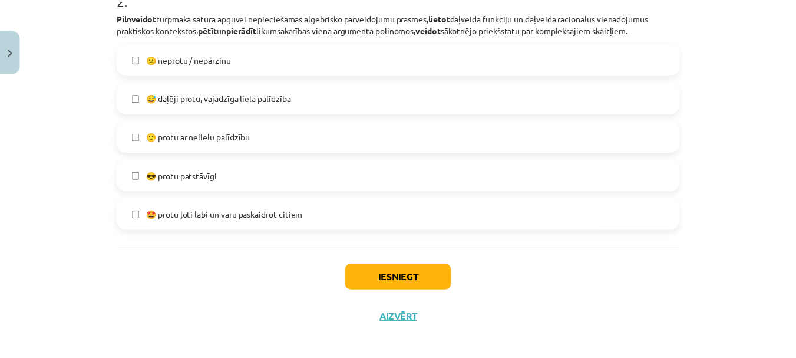
scroll to position [544, 0]
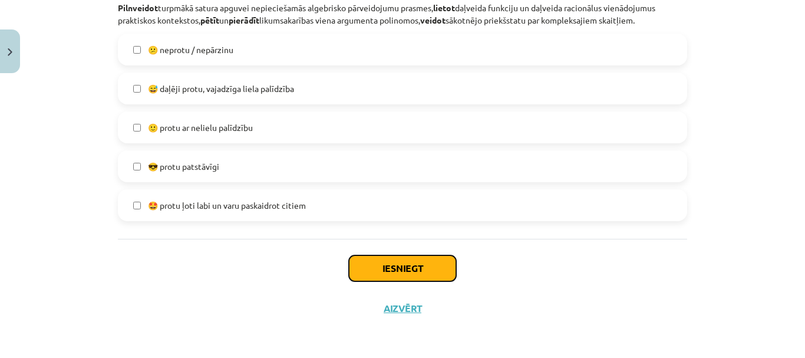
click at [384, 273] on button "Iesniegt" at bounding box center [402, 268] width 107 height 26
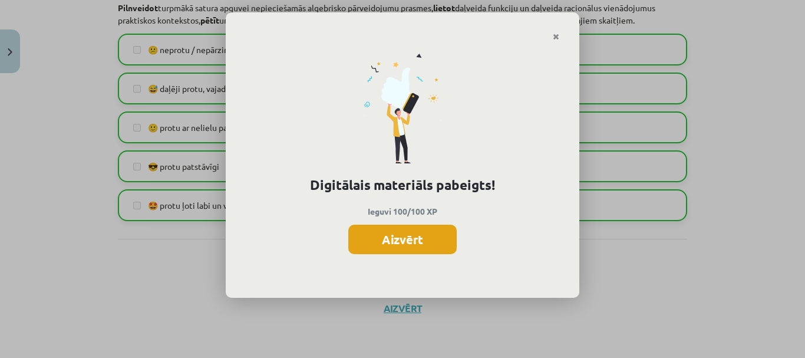
click at [426, 239] on button "Aizvērt" at bounding box center [402, 239] width 108 height 29
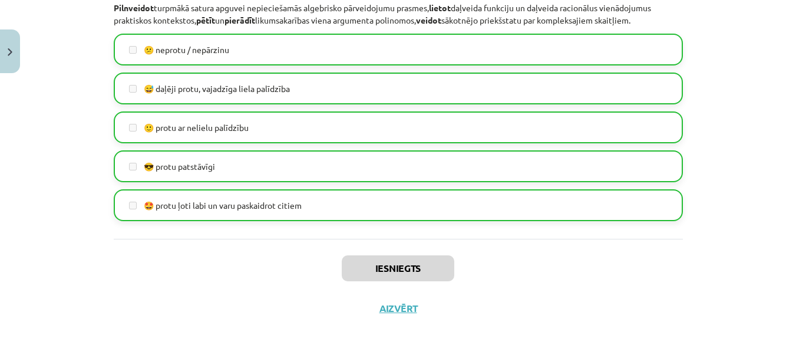
click at [392, 317] on div "Iesniegts Aizvērt" at bounding box center [399, 280] width 570 height 83
click at [393, 310] on button "Aizvērt" at bounding box center [398, 308] width 45 height 12
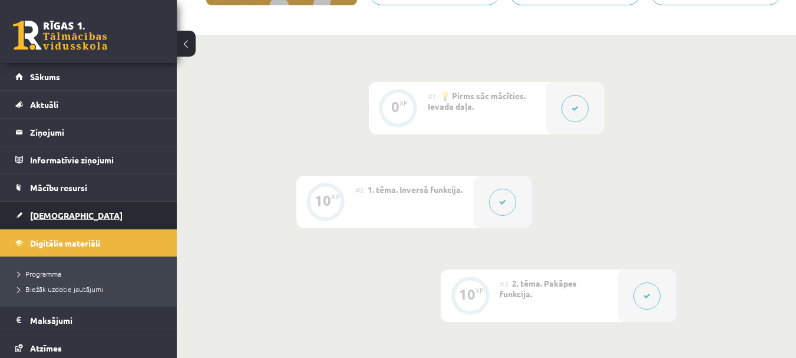
click at [101, 212] on link "[DEMOGRAPHIC_DATA]" at bounding box center [88, 215] width 147 height 27
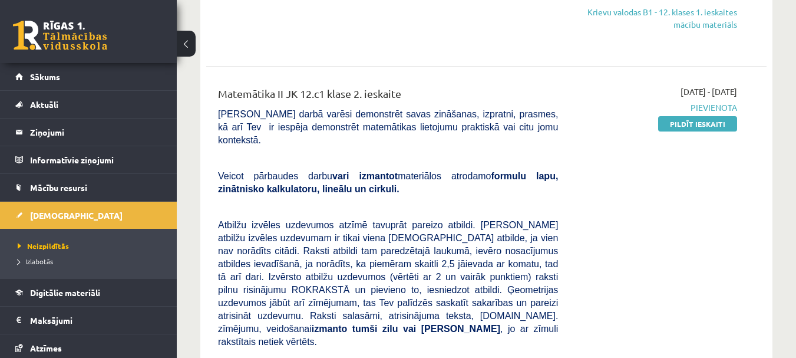
scroll to position [943, 0]
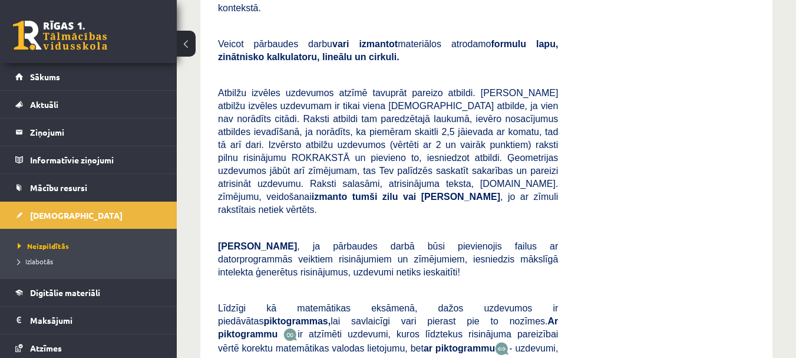
drag, startPoint x: 585, startPoint y: 122, endPoint x: 587, endPoint y: 150, distance: 28.3
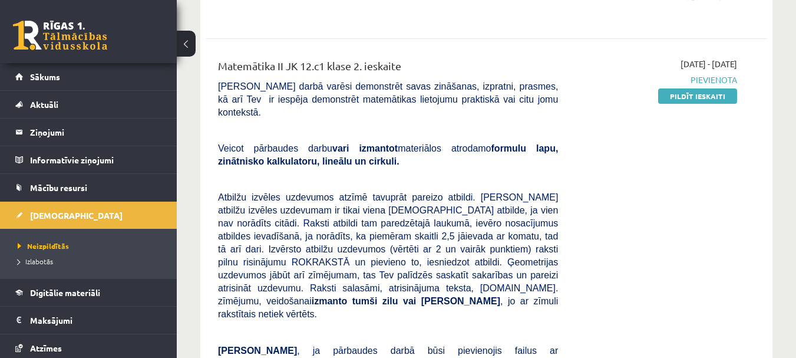
scroll to position [894, 0]
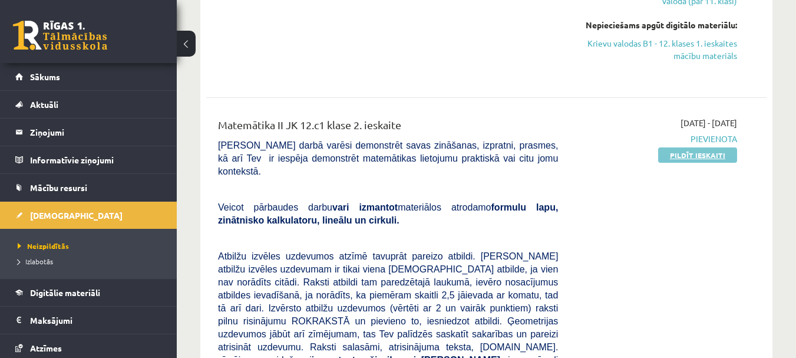
click at [679, 147] on link "Pildīt ieskaiti" at bounding box center [698, 154] width 79 height 15
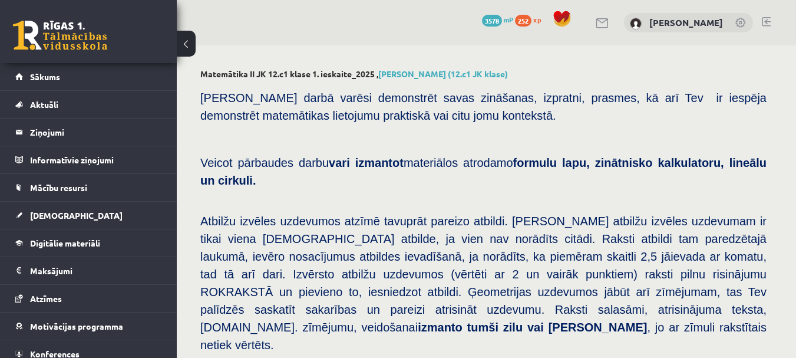
scroll to position [586, 0]
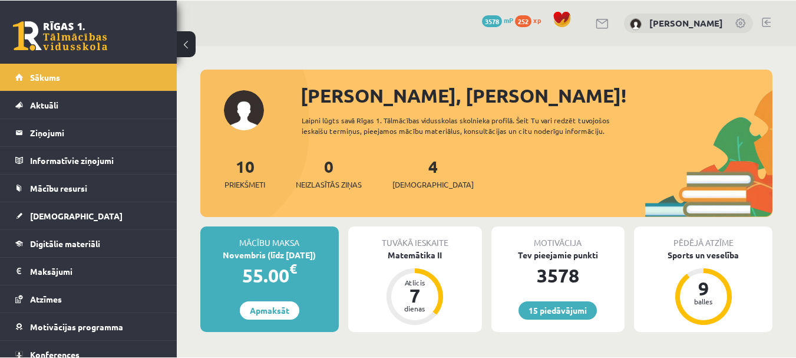
scroll to position [354, 0]
